Goal: Navigation & Orientation: Find specific page/section

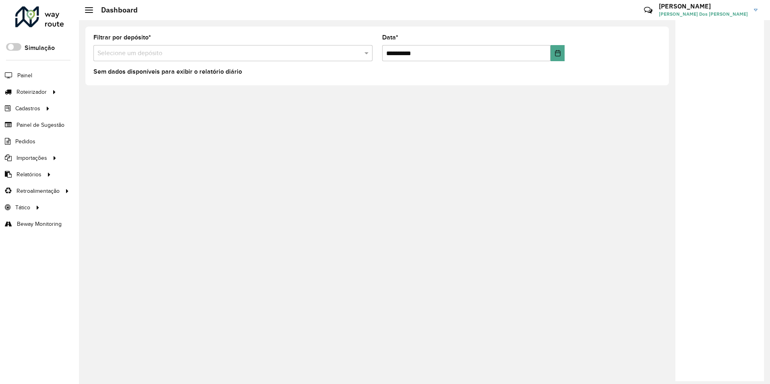
scroll to position [5, 3]
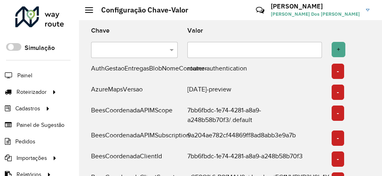
click at [214, 30] on div "Valor" at bounding box center [230, 32] width 96 height 10
